Goal: Information Seeking & Learning: Learn about a topic

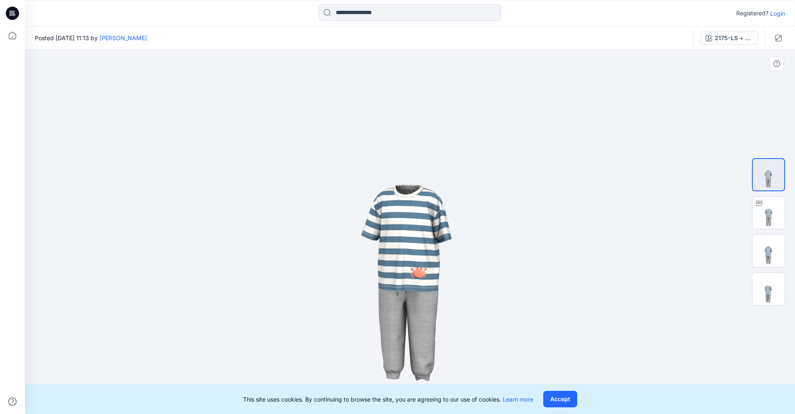
drag, startPoint x: 409, startPoint y: 281, endPoint x: 425, endPoint y: 239, distance: 45.5
click at [425, 238] on img at bounding box center [410, 232] width 365 height 365
click at [778, 213] on img at bounding box center [769, 213] width 32 height 32
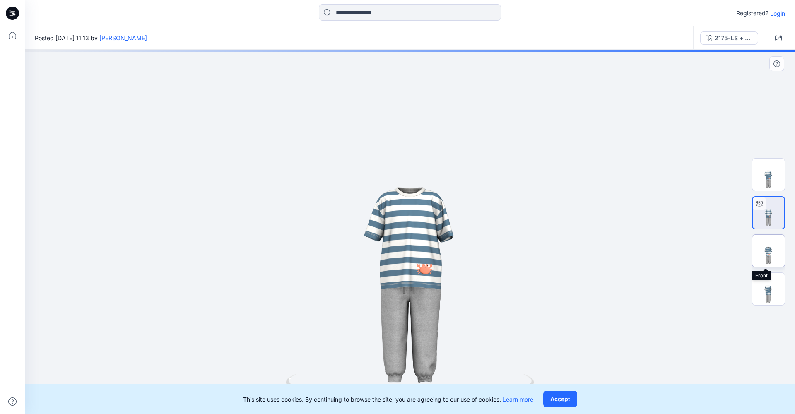
click at [777, 259] on img at bounding box center [769, 251] width 32 height 32
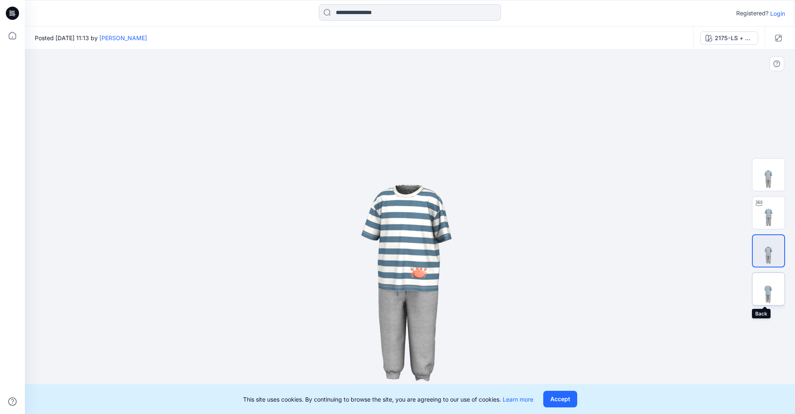
click at [783, 292] on img at bounding box center [769, 289] width 32 height 32
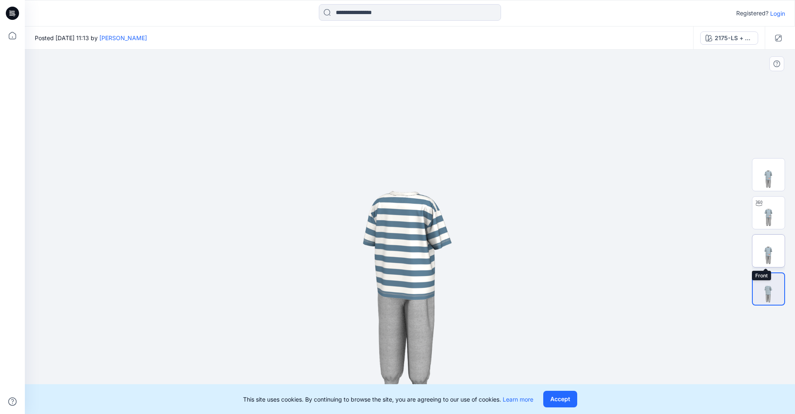
click at [776, 260] on img at bounding box center [769, 251] width 32 height 32
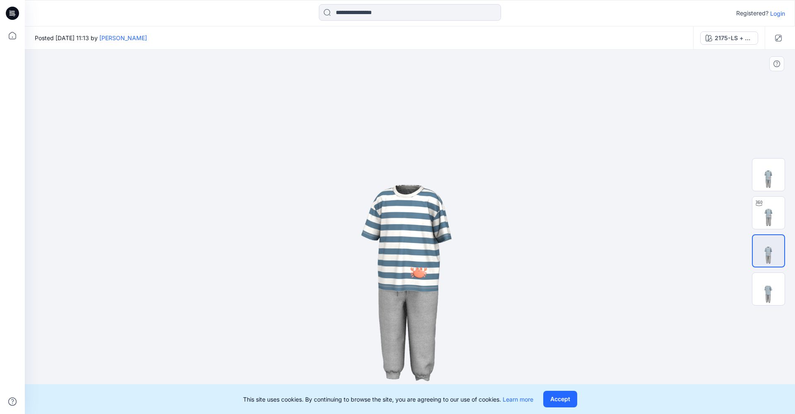
drag, startPoint x: 418, startPoint y: 282, endPoint x: 419, endPoint y: 248, distance: 33.6
click at [419, 248] on img at bounding box center [410, 232] width 365 height 365
click at [772, 225] on img at bounding box center [769, 213] width 32 height 32
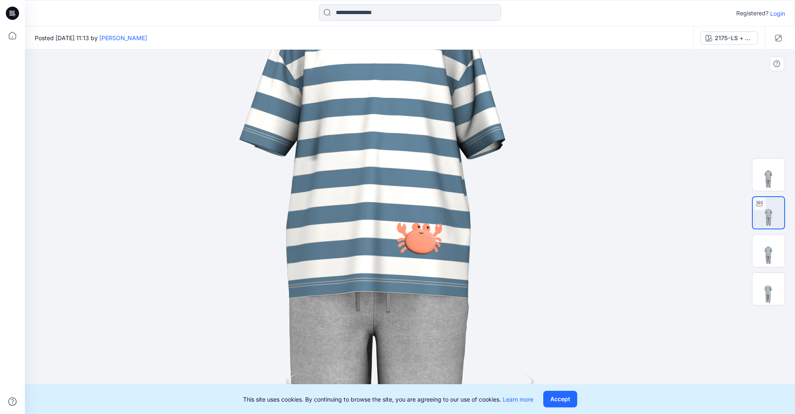
drag, startPoint x: 406, startPoint y: 258, endPoint x: 367, endPoint y: 134, distance: 129.8
click at [367, 134] on img at bounding box center [376, 128] width 1083 height 1083
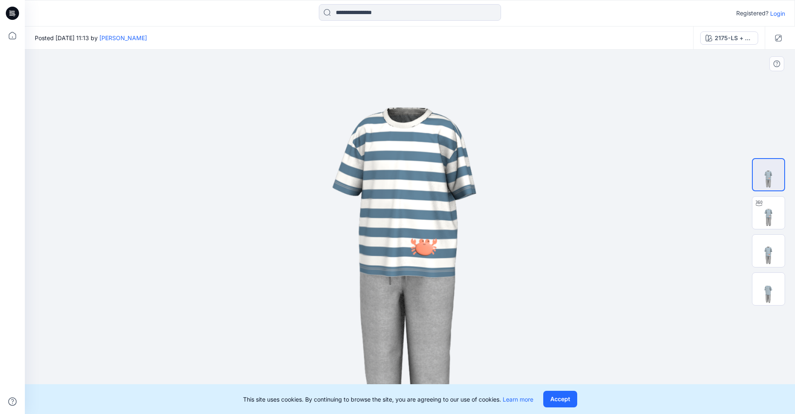
drag, startPoint x: 444, startPoint y: 303, endPoint x: 440, endPoint y: 237, distance: 65.6
click at [440, 237] on img at bounding box center [410, 182] width 580 height 580
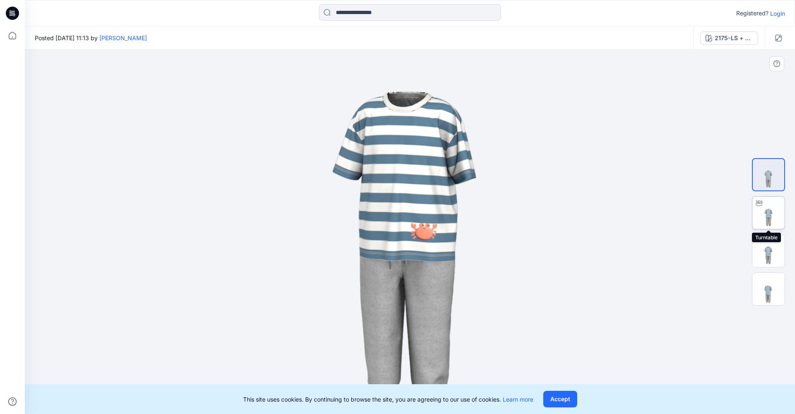
click at [767, 223] on img at bounding box center [769, 213] width 32 height 32
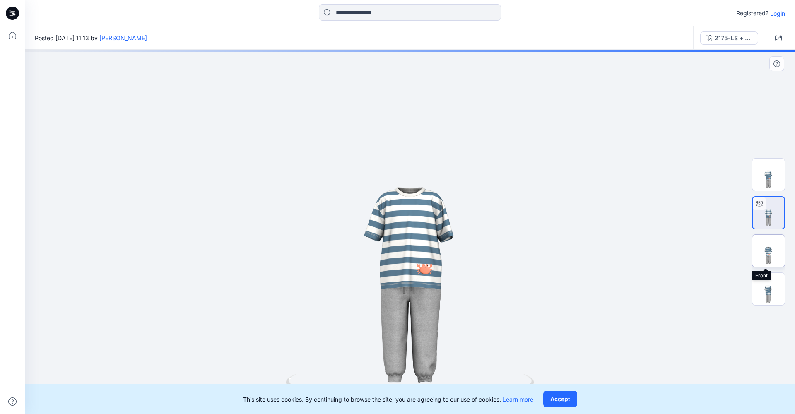
click at [772, 260] on img at bounding box center [769, 251] width 32 height 32
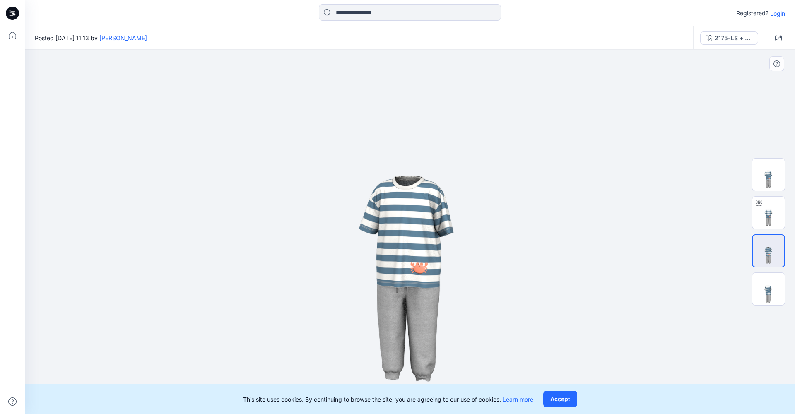
drag, startPoint x: 435, startPoint y: 277, endPoint x: 521, endPoint y: 269, distance: 86.5
click at [521, 269] on img at bounding box center [410, 225] width 382 height 382
drag, startPoint x: 529, startPoint y: 301, endPoint x: 528, endPoint y: 189, distance: 111.4
click at [528, 189] on img at bounding box center [410, 223] width 382 height 382
drag, startPoint x: 427, startPoint y: 284, endPoint x: 427, endPoint y: 172, distance: 112.7
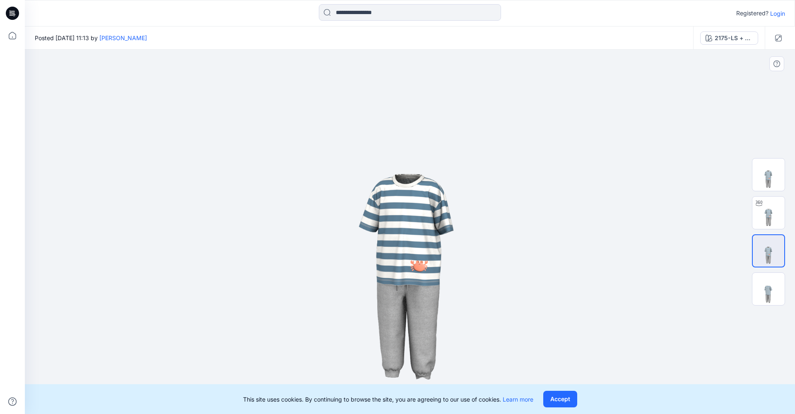
click at [427, 172] on img at bounding box center [410, 223] width 382 height 382
click at [770, 217] on img at bounding box center [769, 213] width 32 height 32
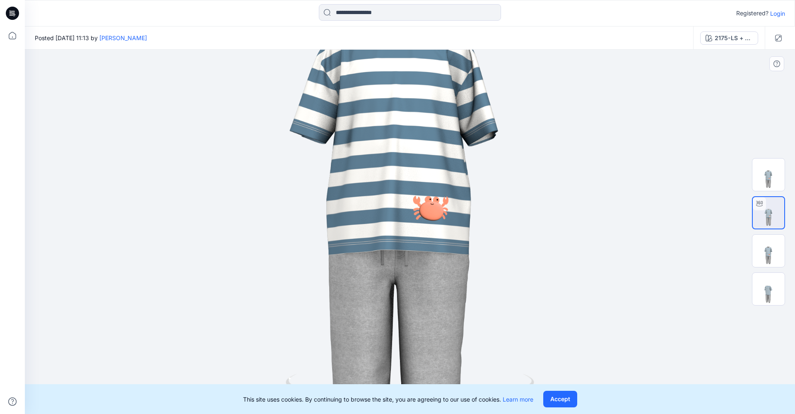
drag, startPoint x: 494, startPoint y: 295, endPoint x: 479, endPoint y: 184, distance: 112.0
click at [479, 184] on img at bounding box center [397, 122] width 848 height 848
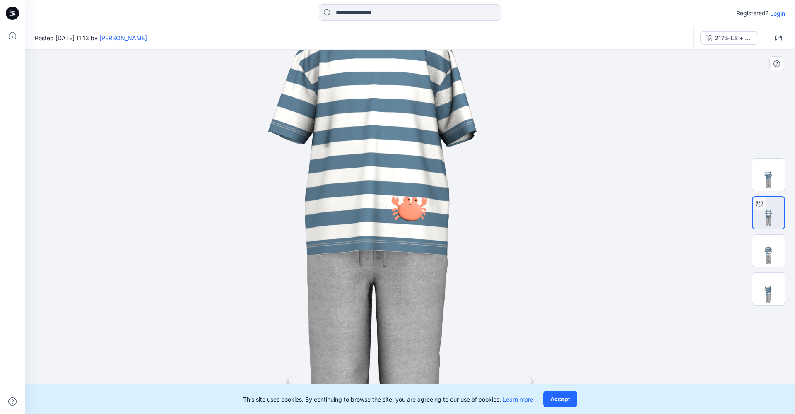
drag, startPoint x: 481, startPoint y: 188, endPoint x: 461, endPoint y: 190, distance: 20.3
click at [461, 190] on img at bounding box center [375, 122] width 848 height 848
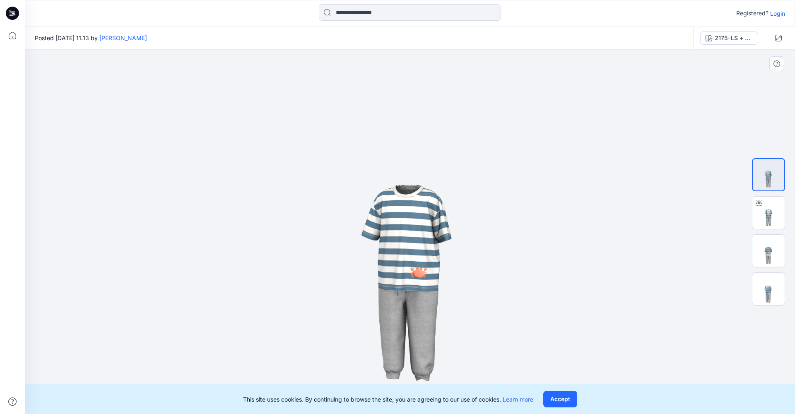
drag, startPoint x: 438, startPoint y: 245, endPoint x: 469, endPoint y: 207, distance: 48.6
click at [469, 207] on img at bounding box center [410, 232] width 365 height 365
click at [768, 210] on img at bounding box center [769, 213] width 32 height 32
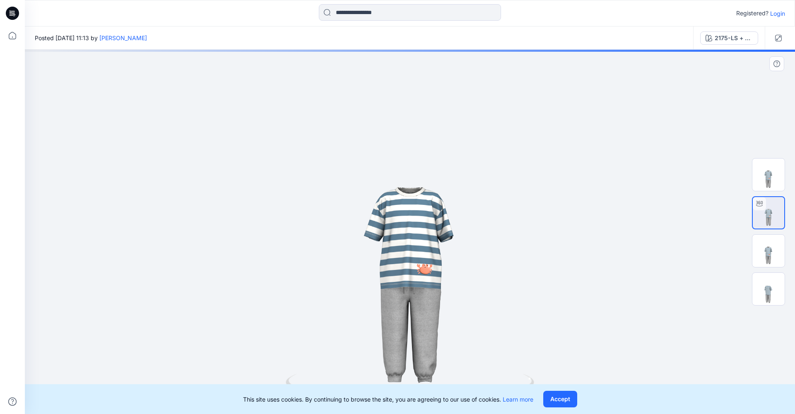
drag, startPoint x: 544, startPoint y: 322, endPoint x: 544, endPoint y: 244, distance: 77.5
click at [544, 244] on div at bounding box center [410, 232] width 771 height 365
click at [765, 256] on img at bounding box center [769, 251] width 32 height 32
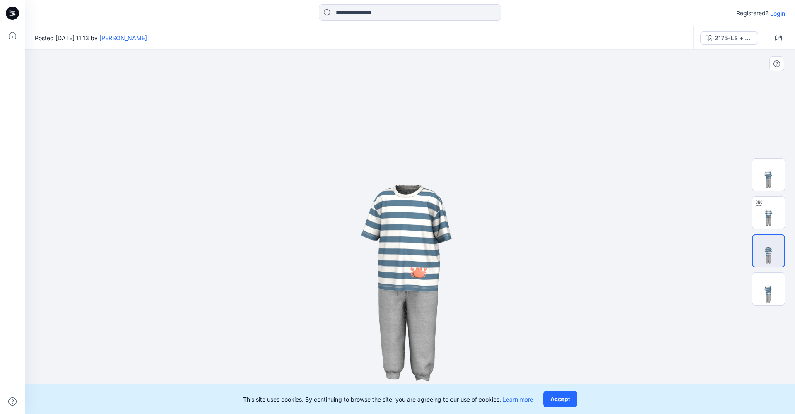
drag, startPoint x: 560, startPoint y: 342, endPoint x: 670, endPoint y: 284, distance: 124.2
click at [604, 319] on div at bounding box center [410, 232] width 771 height 365
click at [765, 225] on img at bounding box center [769, 213] width 32 height 32
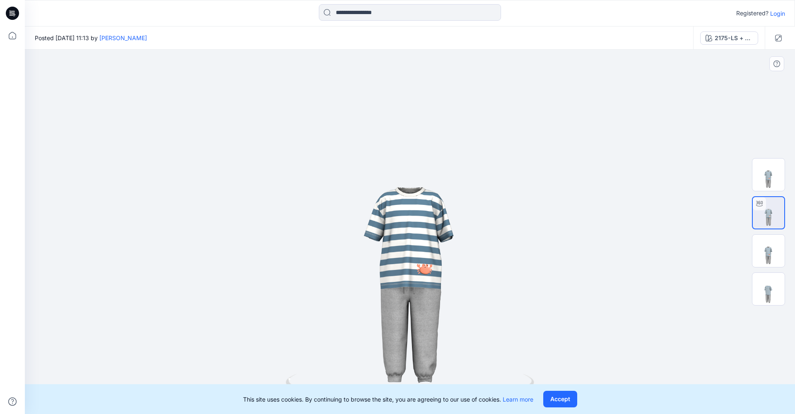
drag, startPoint x: 490, startPoint y: 312, endPoint x: 503, endPoint y: 270, distance: 43.8
click at [503, 270] on div at bounding box center [410, 232] width 771 height 365
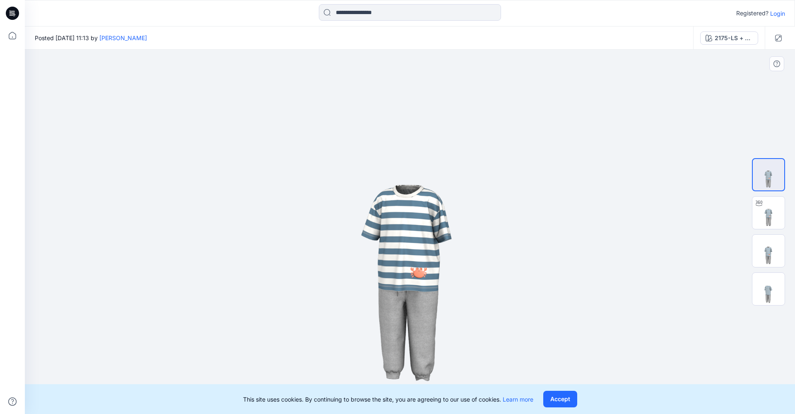
click at [515, 246] on img at bounding box center [410, 232] width 365 height 365
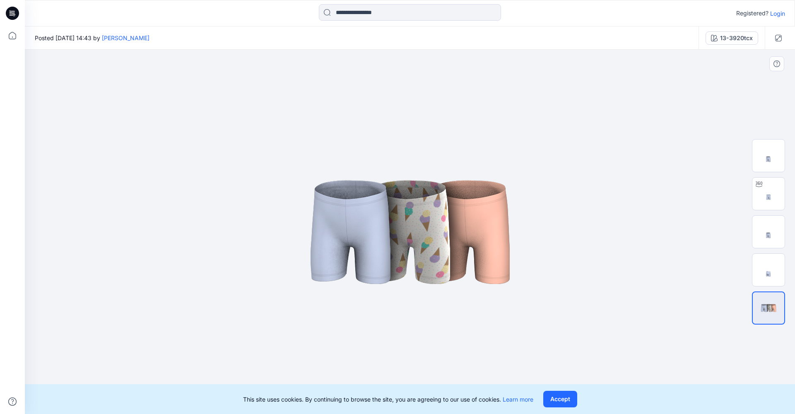
drag, startPoint x: 412, startPoint y: 211, endPoint x: 415, endPoint y: 179, distance: 32.4
click at [415, 179] on img at bounding box center [410, 232] width 414 height 249
click at [764, 265] on img at bounding box center [769, 270] width 32 height 32
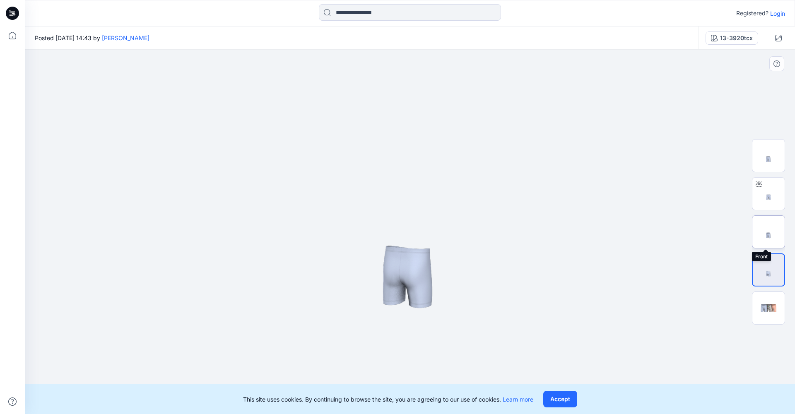
click at [771, 232] on img at bounding box center [769, 232] width 32 height 32
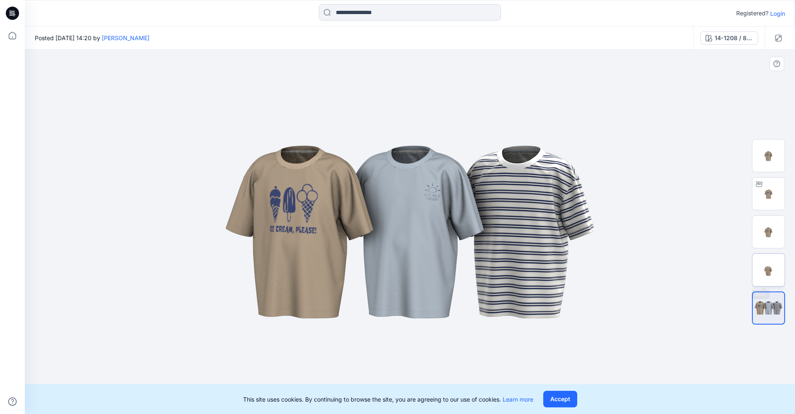
click at [766, 266] on img at bounding box center [769, 270] width 32 height 32
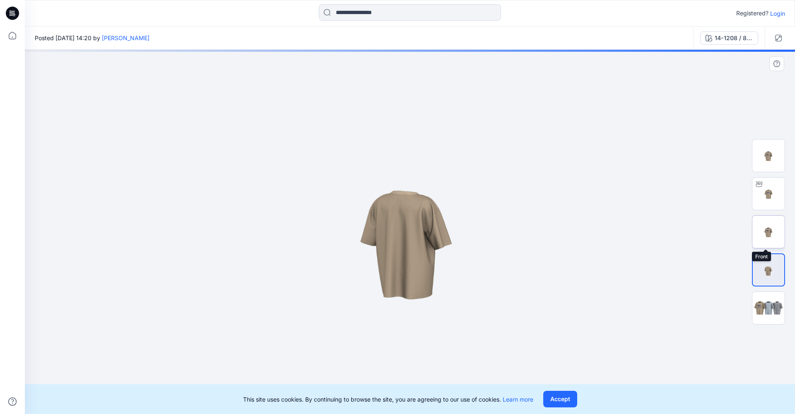
click at [770, 231] on img at bounding box center [769, 232] width 32 height 32
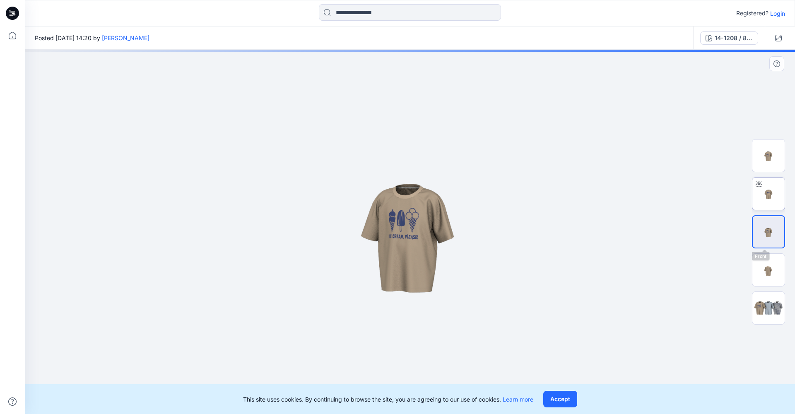
click at [768, 196] on img at bounding box center [769, 194] width 32 height 32
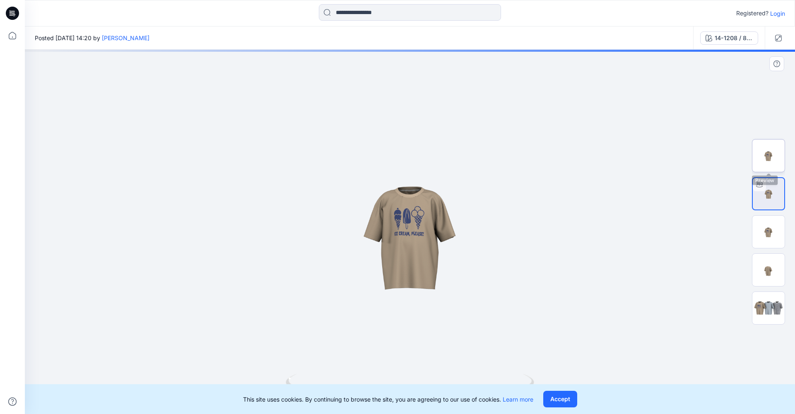
click at [769, 164] on img at bounding box center [769, 156] width 32 height 32
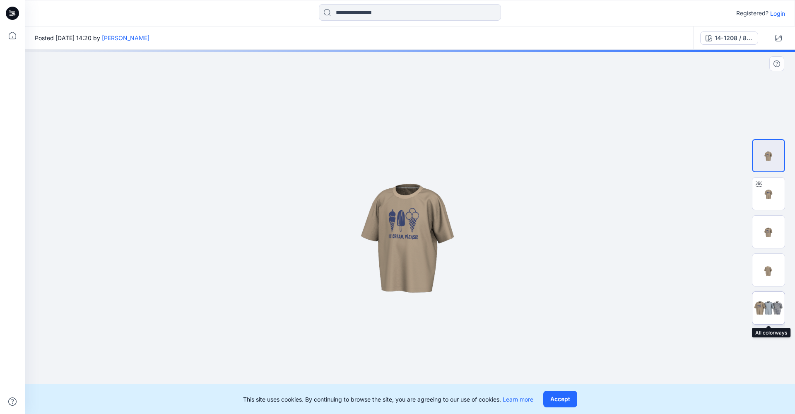
click at [775, 307] on img at bounding box center [769, 308] width 32 height 19
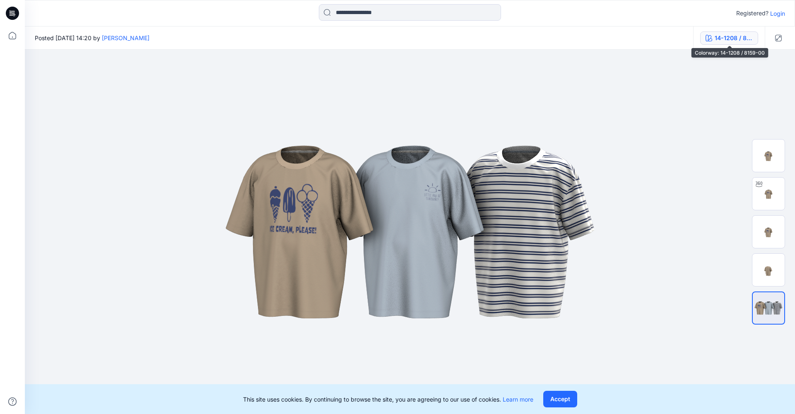
click at [729, 41] on div "14-1208 / 8159-00" at bounding box center [734, 38] width 38 height 9
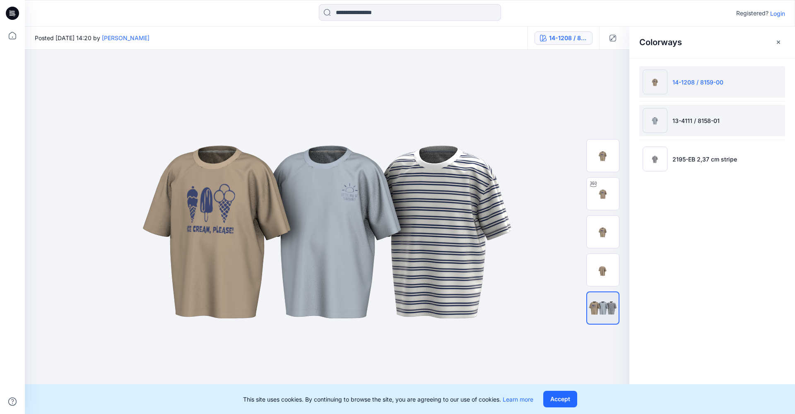
click at [707, 116] on p "13-4111 / 8158-01" at bounding box center [696, 120] width 47 height 9
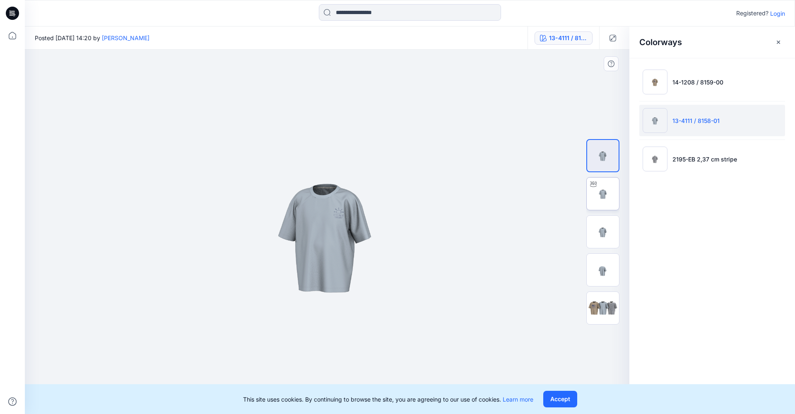
click at [604, 193] on img at bounding box center [603, 194] width 32 height 32
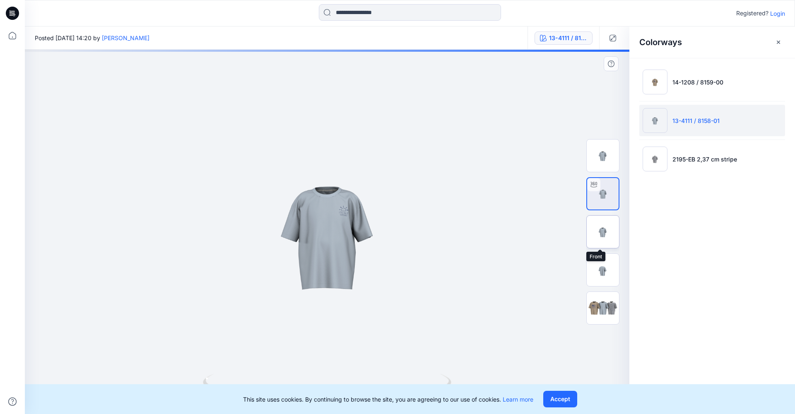
click at [608, 238] on img at bounding box center [603, 232] width 32 height 32
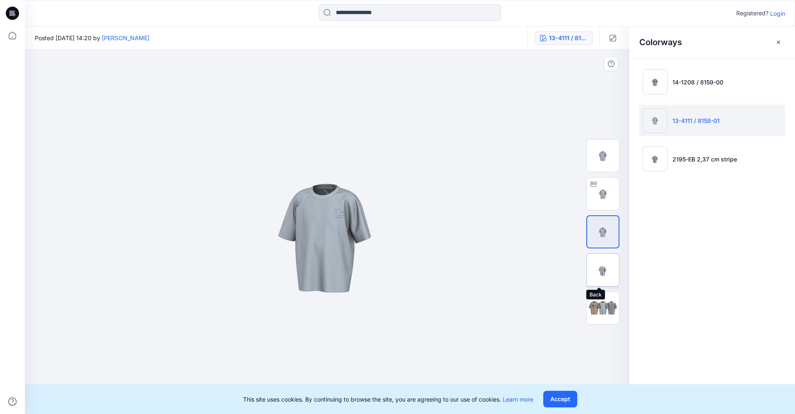
click at [607, 271] on img at bounding box center [603, 270] width 32 height 32
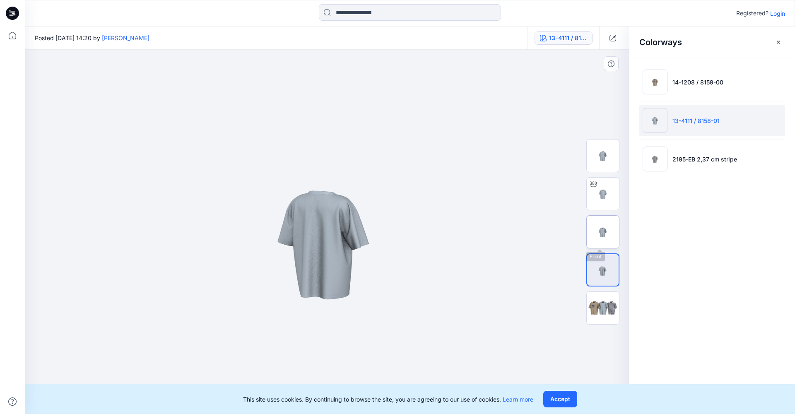
click at [614, 236] on img at bounding box center [603, 232] width 32 height 32
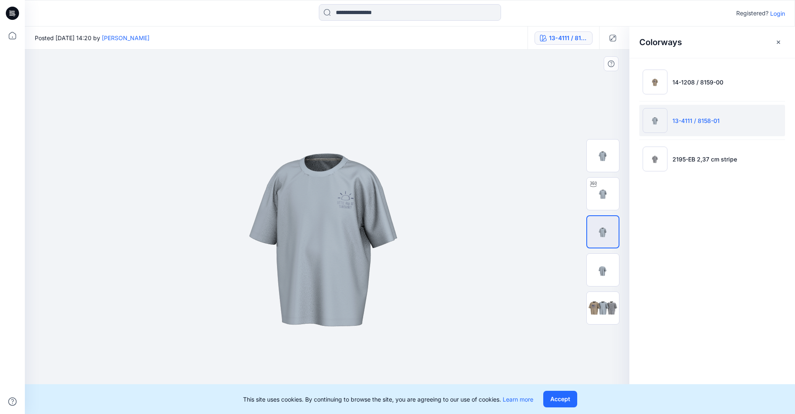
drag, startPoint x: 370, startPoint y: 248, endPoint x: 444, endPoint y: 245, distance: 73.8
click at [444, 245] on img at bounding box center [327, 230] width 580 height 580
drag, startPoint x: 353, startPoint y: 284, endPoint x: 397, endPoint y: 284, distance: 44.3
click at [397, 284] on img at bounding box center [327, 229] width 580 height 580
click at [614, 194] on img at bounding box center [603, 194] width 32 height 32
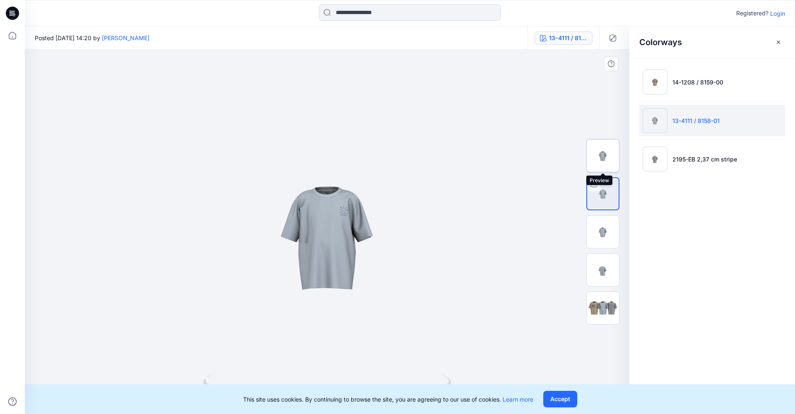
click at [604, 159] on img at bounding box center [603, 156] width 32 height 32
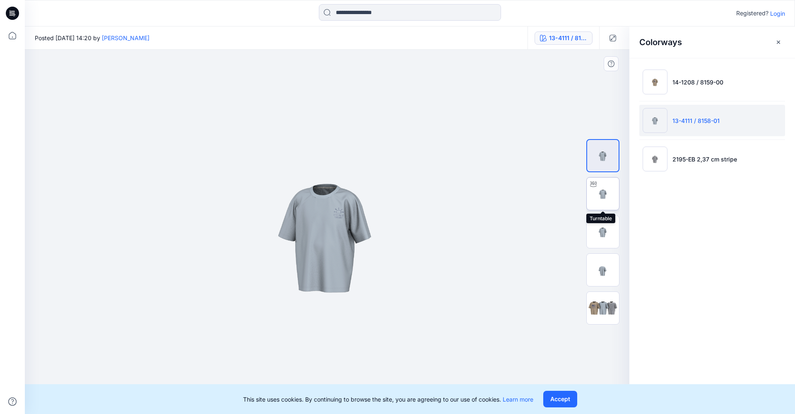
click at [605, 205] on img at bounding box center [603, 194] width 32 height 32
